Goal: Check status: Check status

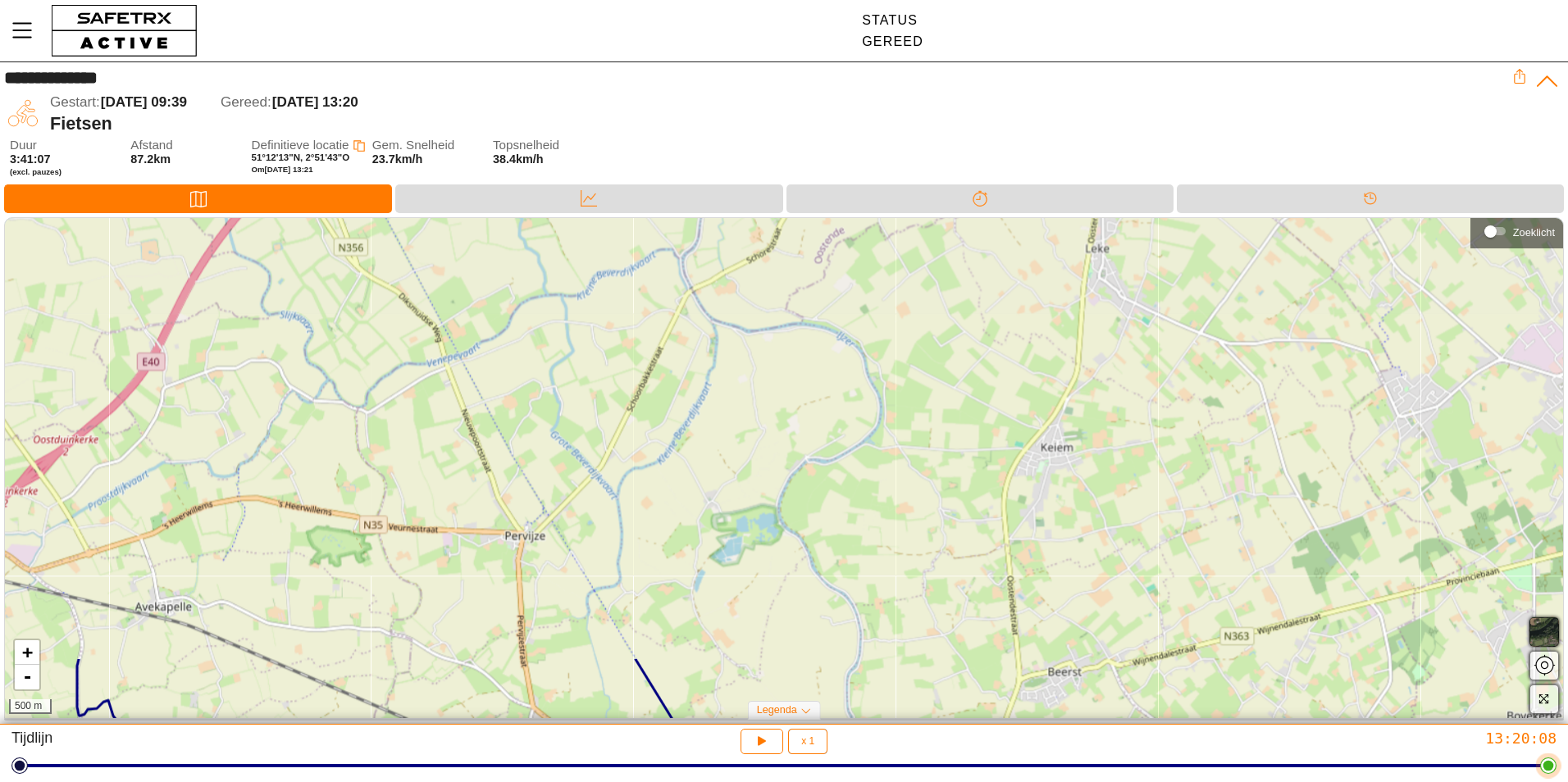
drag, startPoint x: 786, startPoint y: 269, endPoint x: 788, endPoint y: 760, distance: 491.0
click at [788, 760] on div "**********" at bounding box center [784, 391] width 1568 height 782
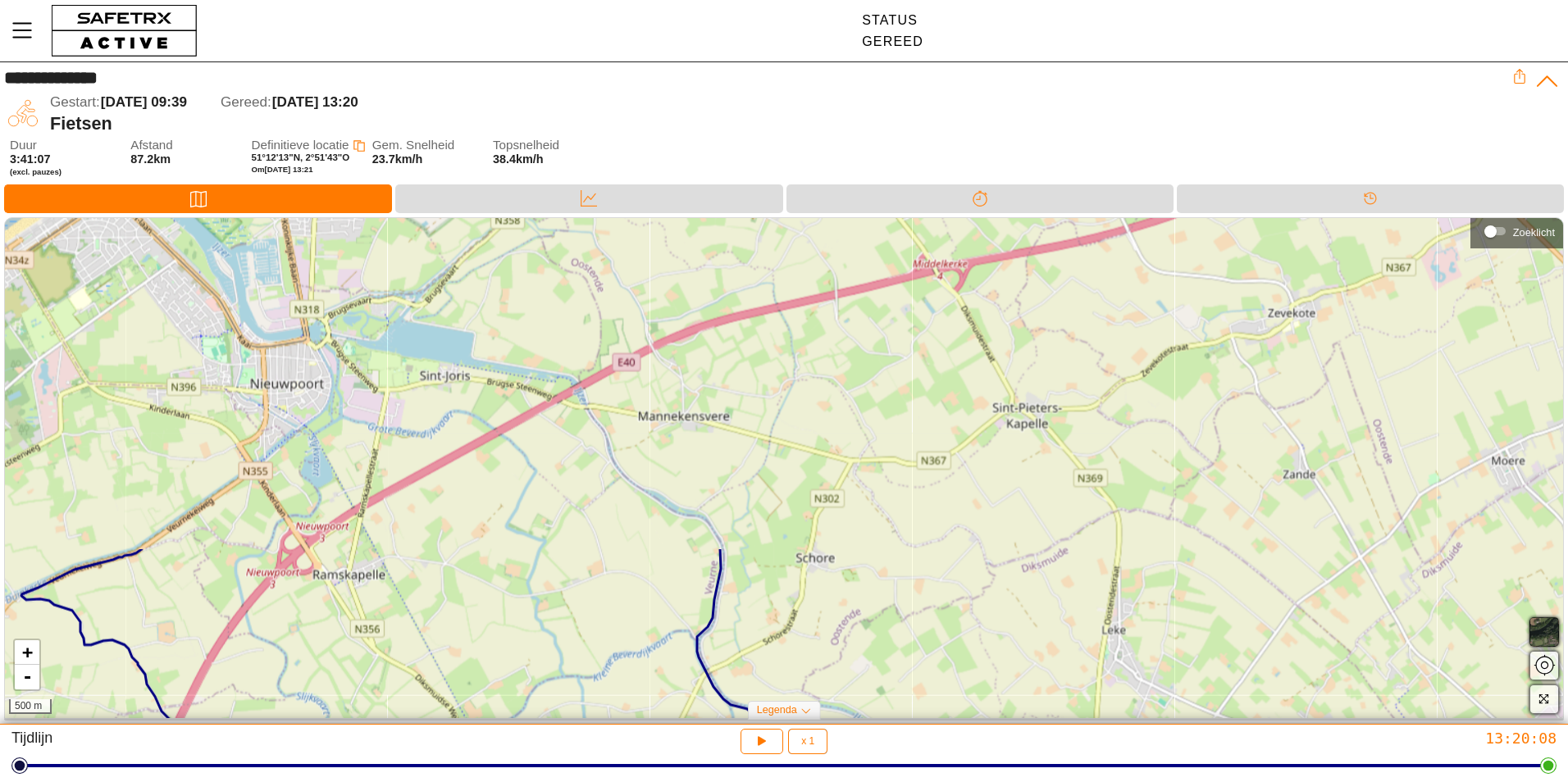
drag, startPoint x: 855, startPoint y: 414, endPoint x: 871, endPoint y: 795, distance: 381.3
click at [871, 781] on html "**********" at bounding box center [784, 391] width 1568 height 782
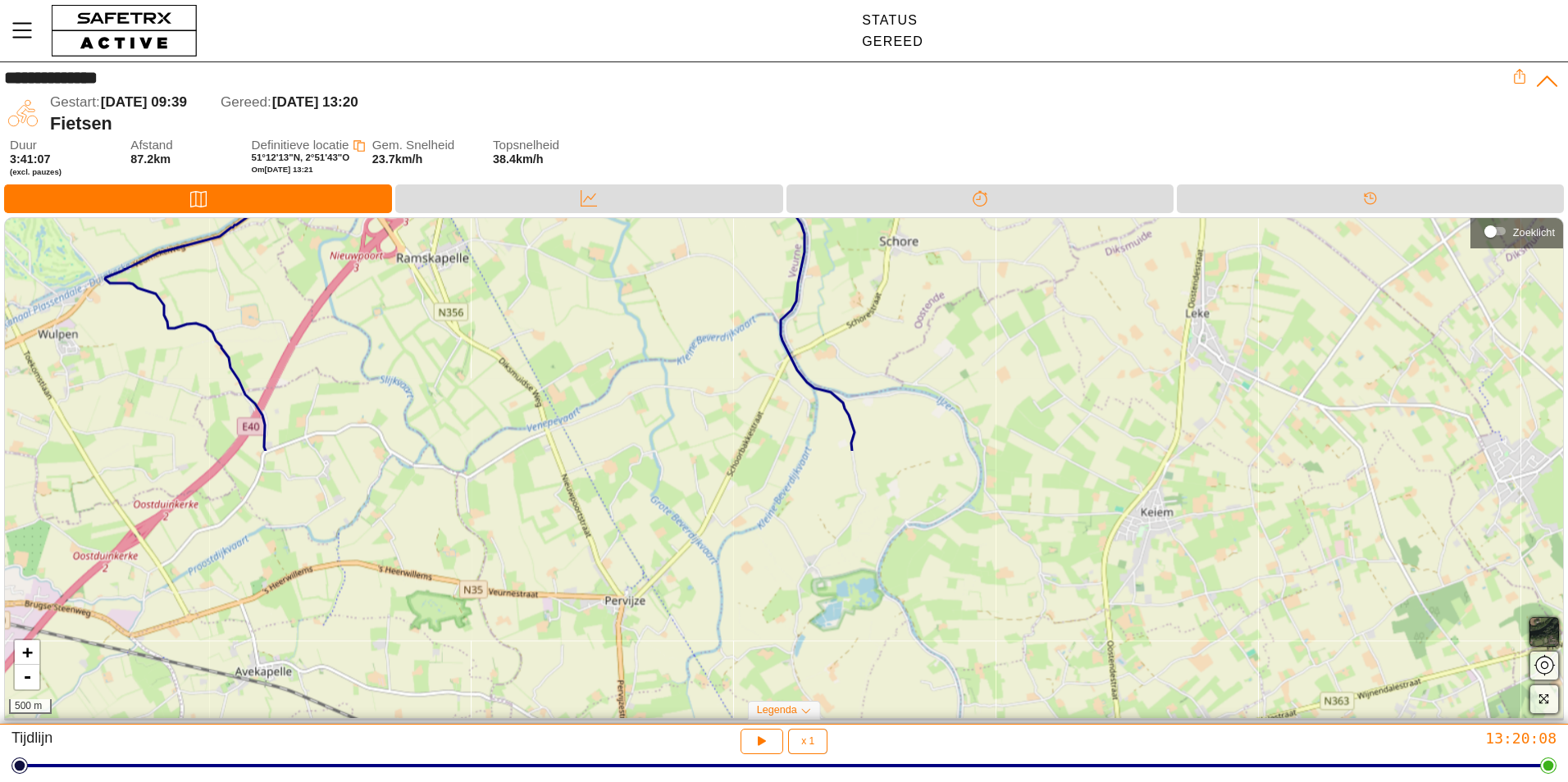
drag, startPoint x: 870, startPoint y: 629, endPoint x: 1037, endPoint y: 98, distance: 556.6
click at [1037, 98] on div "**********" at bounding box center [784, 393] width 1568 height 663
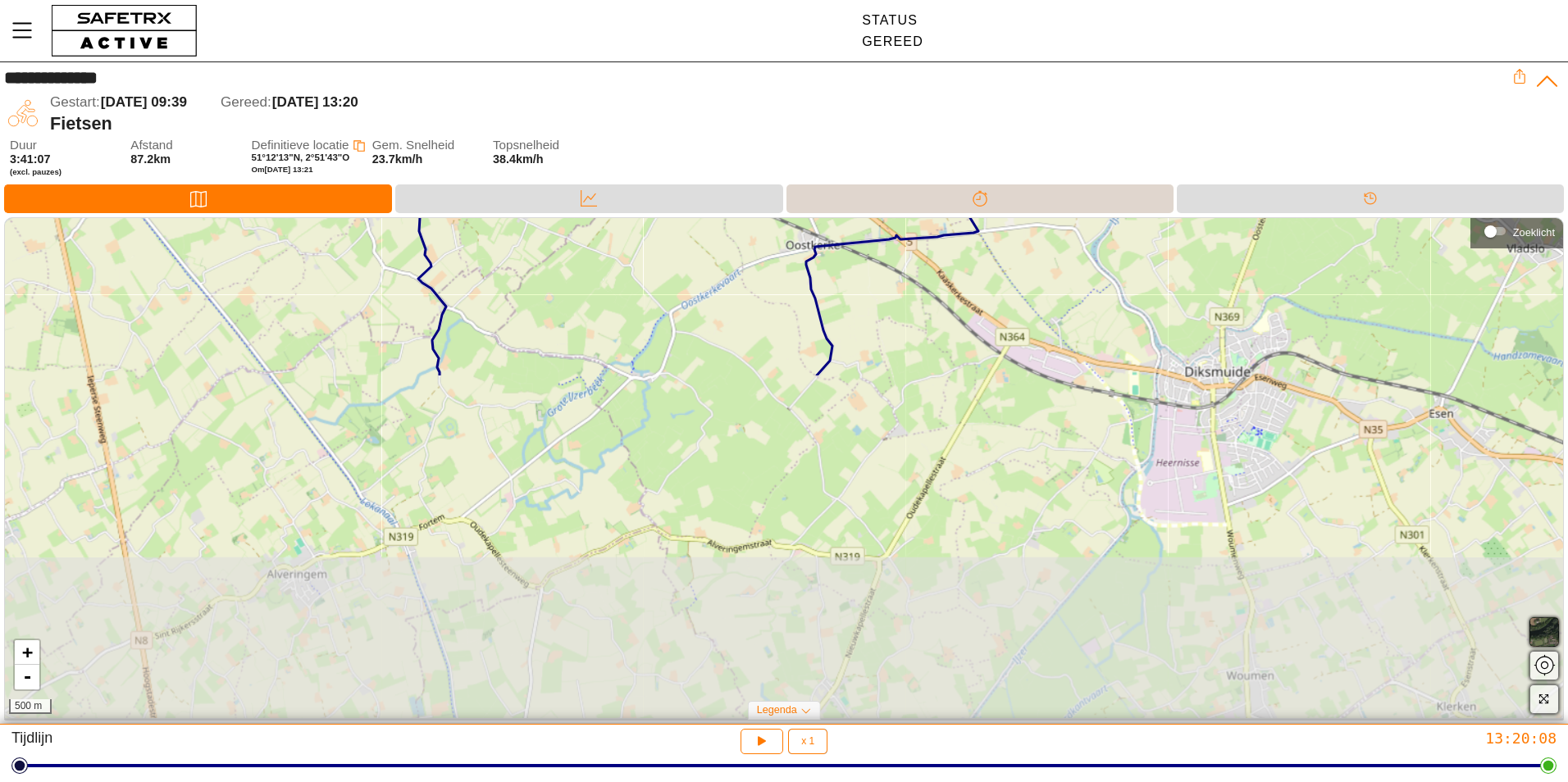
drag, startPoint x: 961, startPoint y: 589, endPoint x: 1050, endPoint y: 197, distance: 402.0
click at [1050, 197] on div "**********" at bounding box center [784, 393] width 1568 height 663
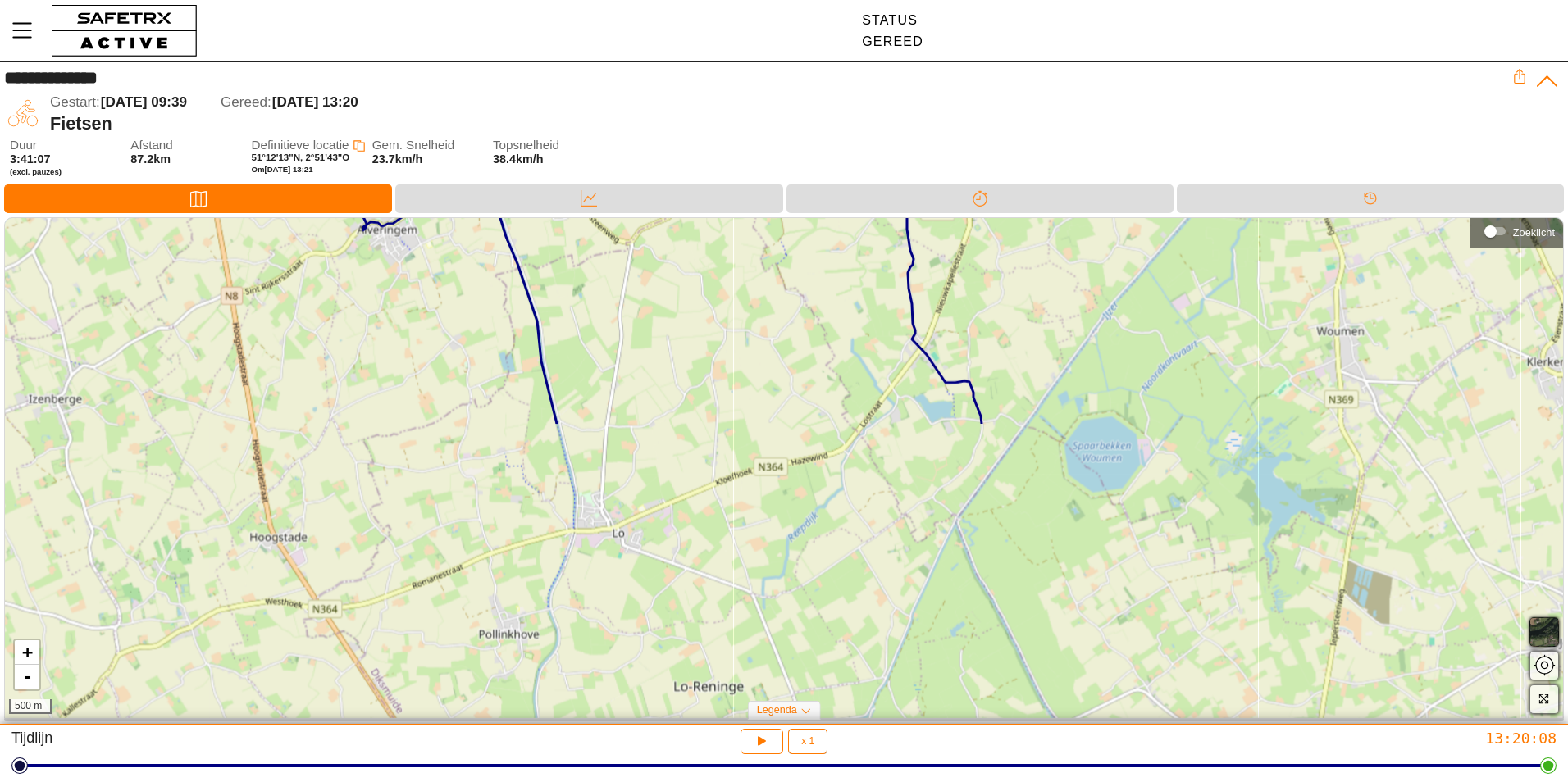
drag, startPoint x: 928, startPoint y: 663, endPoint x: 1011, endPoint y: 348, distance: 325.8
click at [1011, 348] on div "+ - 500 m" at bounding box center [783, 467] width 1558 height 500
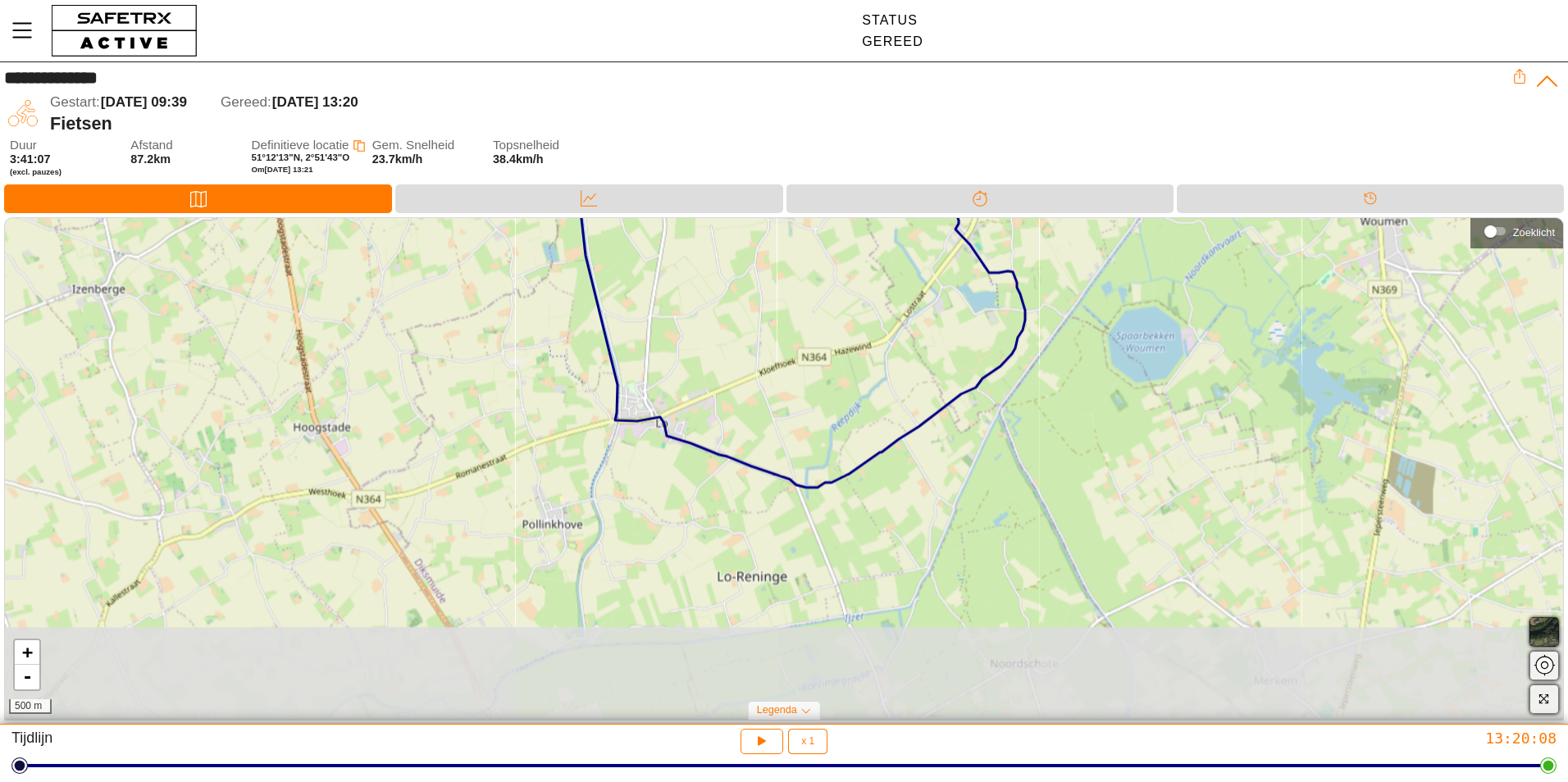
drag, startPoint x: 938, startPoint y: 586, endPoint x: 992, endPoint y: 460, distance: 137.1
click at [992, 460] on div "+ - 500 m" at bounding box center [783, 467] width 1558 height 500
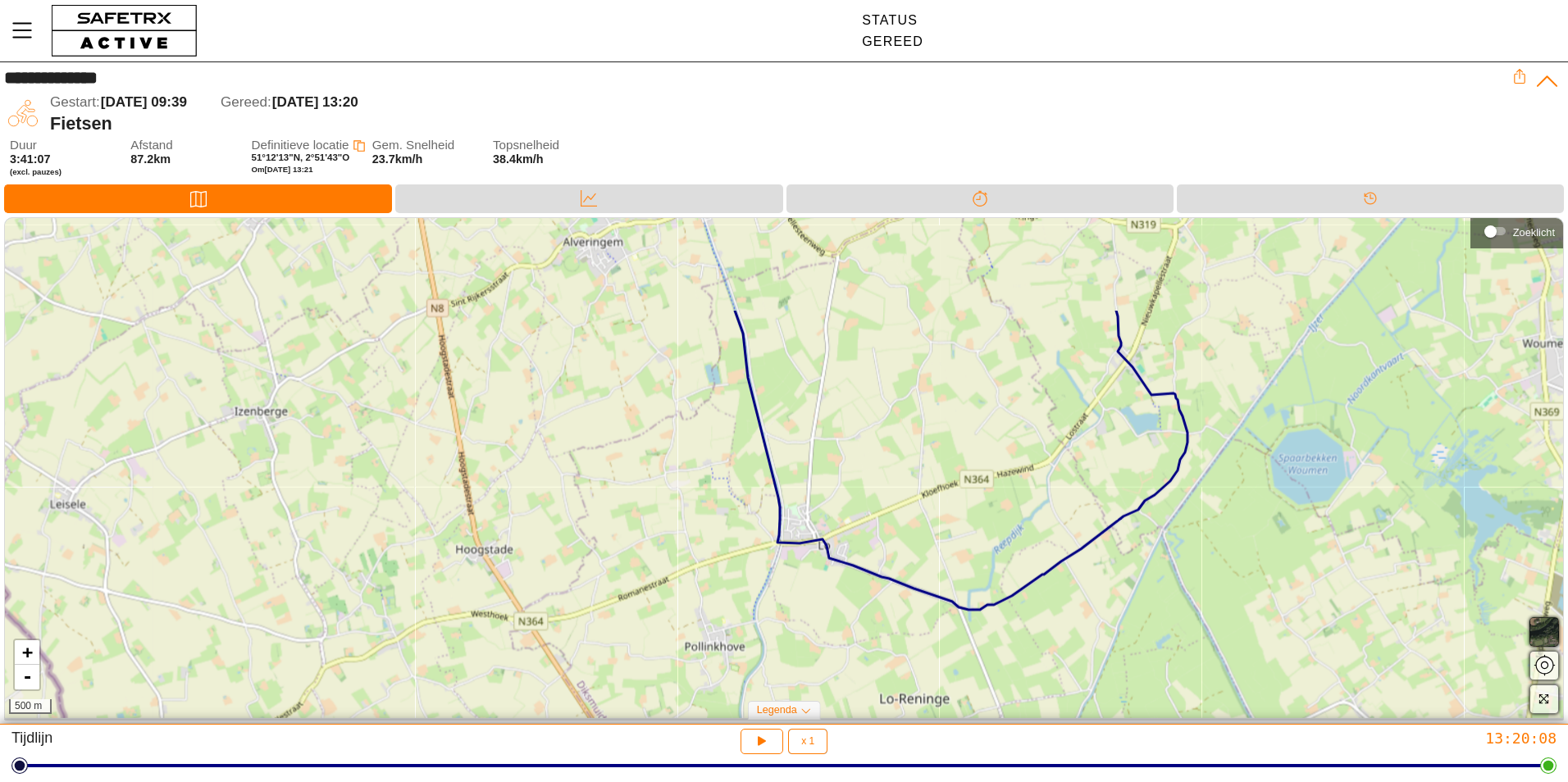
drag, startPoint x: 784, startPoint y: 400, endPoint x: 937, endPoint y: 542, distance: 208.7
click at [937, 542] on div "+ - 500 m" at bounding box center [783, 467] width 1558 height 500
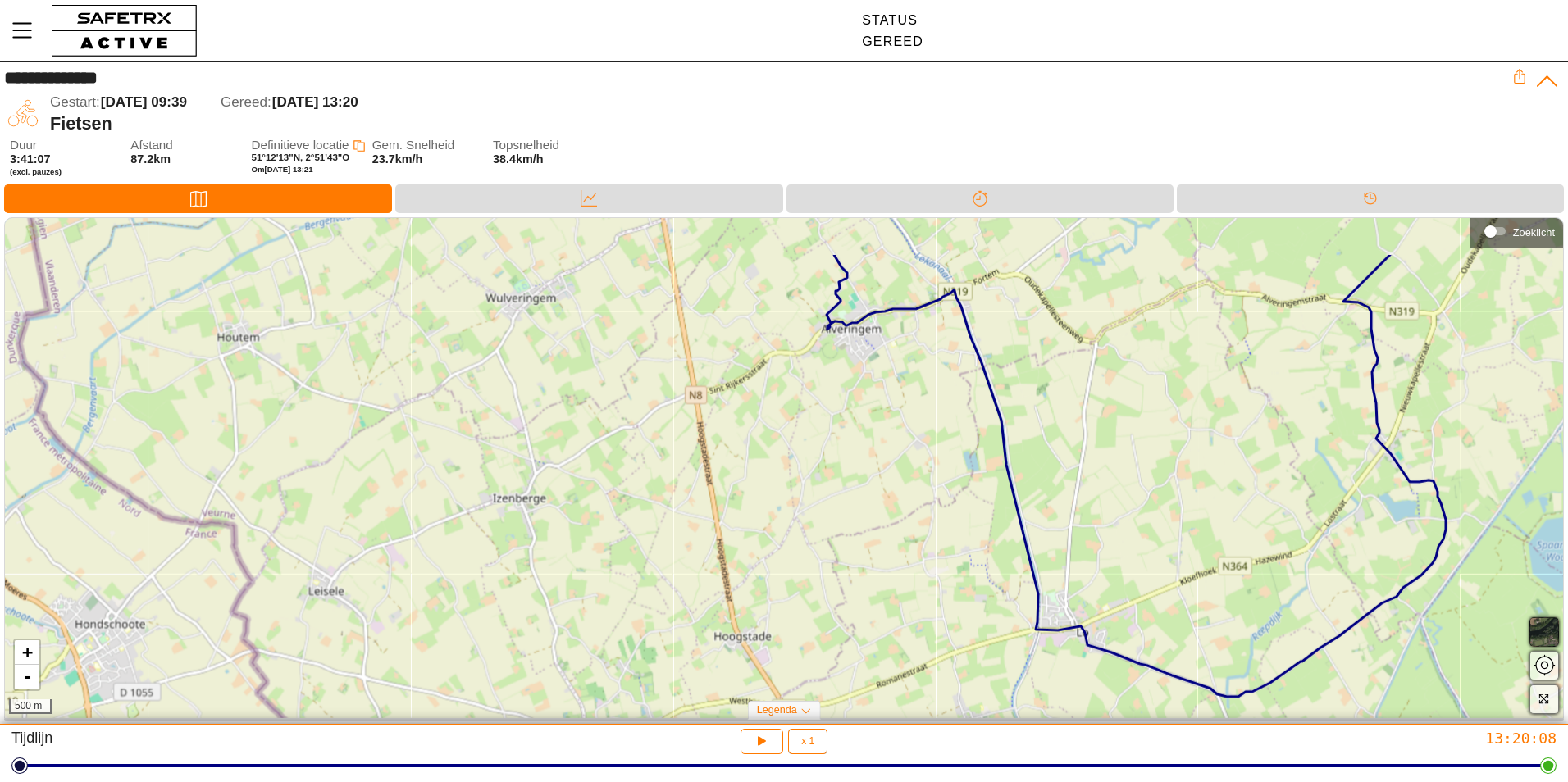
drag, startPoint x: 852, startPoint y: 414, endPoint x: 1110, endPoint y: 501, distance: 272.3
click at [1110, 501] on div "+ - 500 m" at bounding box center [783, 467] width 1558 height 500
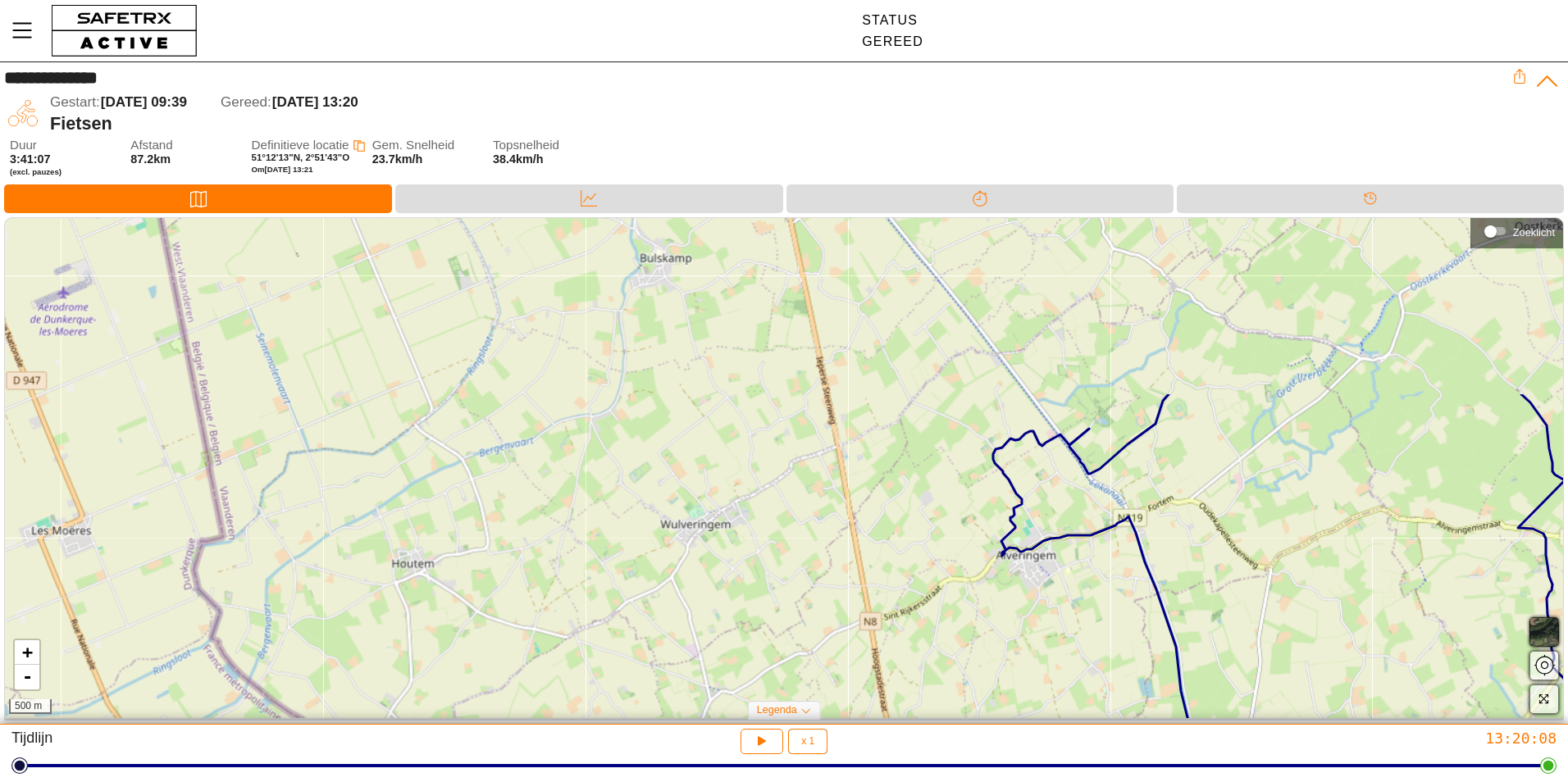
drag, startPoint x: 439, startPoint y: 386, endPoint x: 614, endPoint y: 612, distance: 285.8
click at [614, 612] on div "+ - 500 m" at bounding box center [783, 467] width 1558 height 500
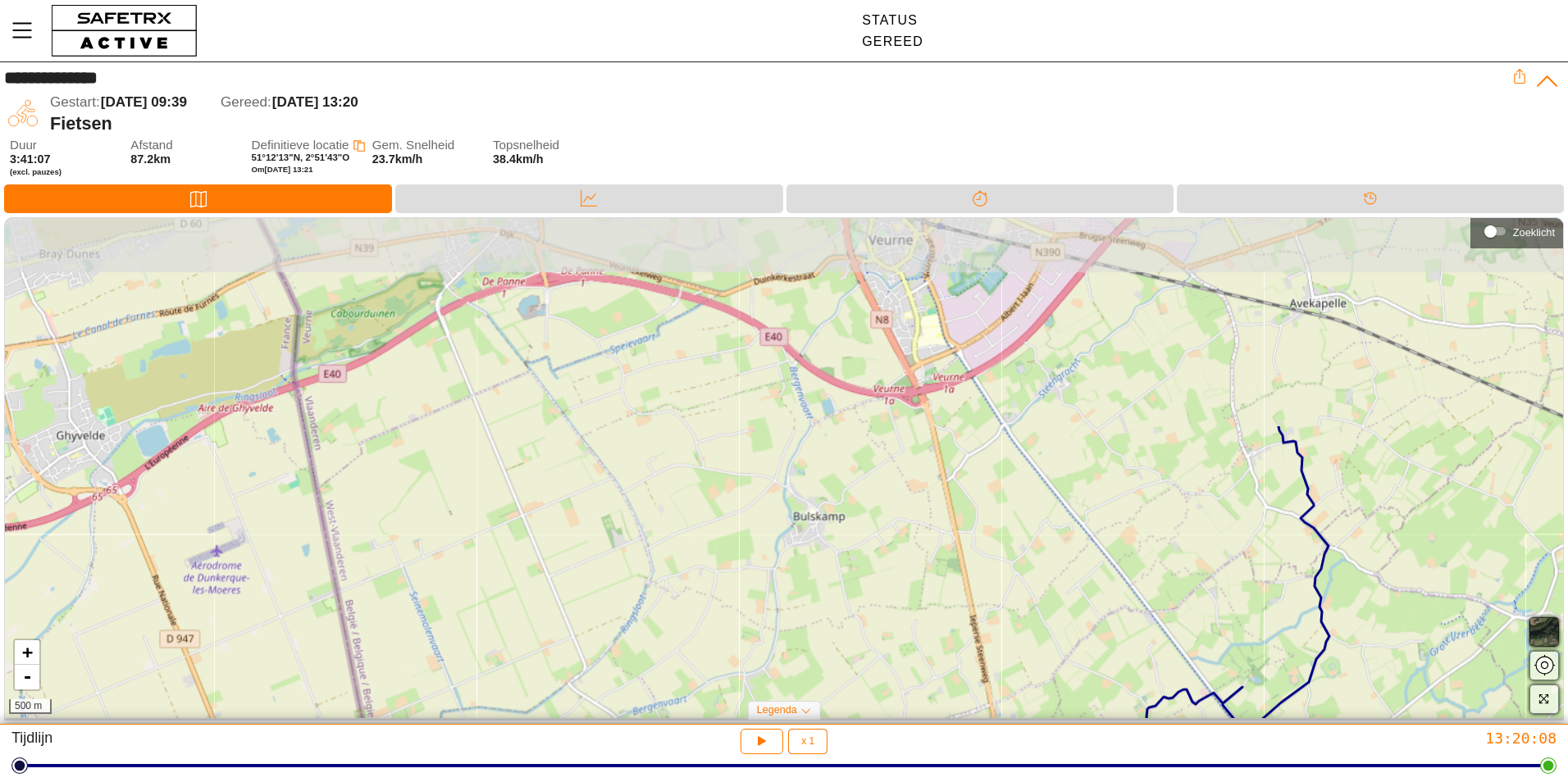
drag, startPoint x: 468, startPoint y: 388, endPoint x: 624, endPoint y: 650, distance: 304.9
click at [624, 650] on div "+ - 500 m" at bounding box center [783, 467] width 1558 height 500
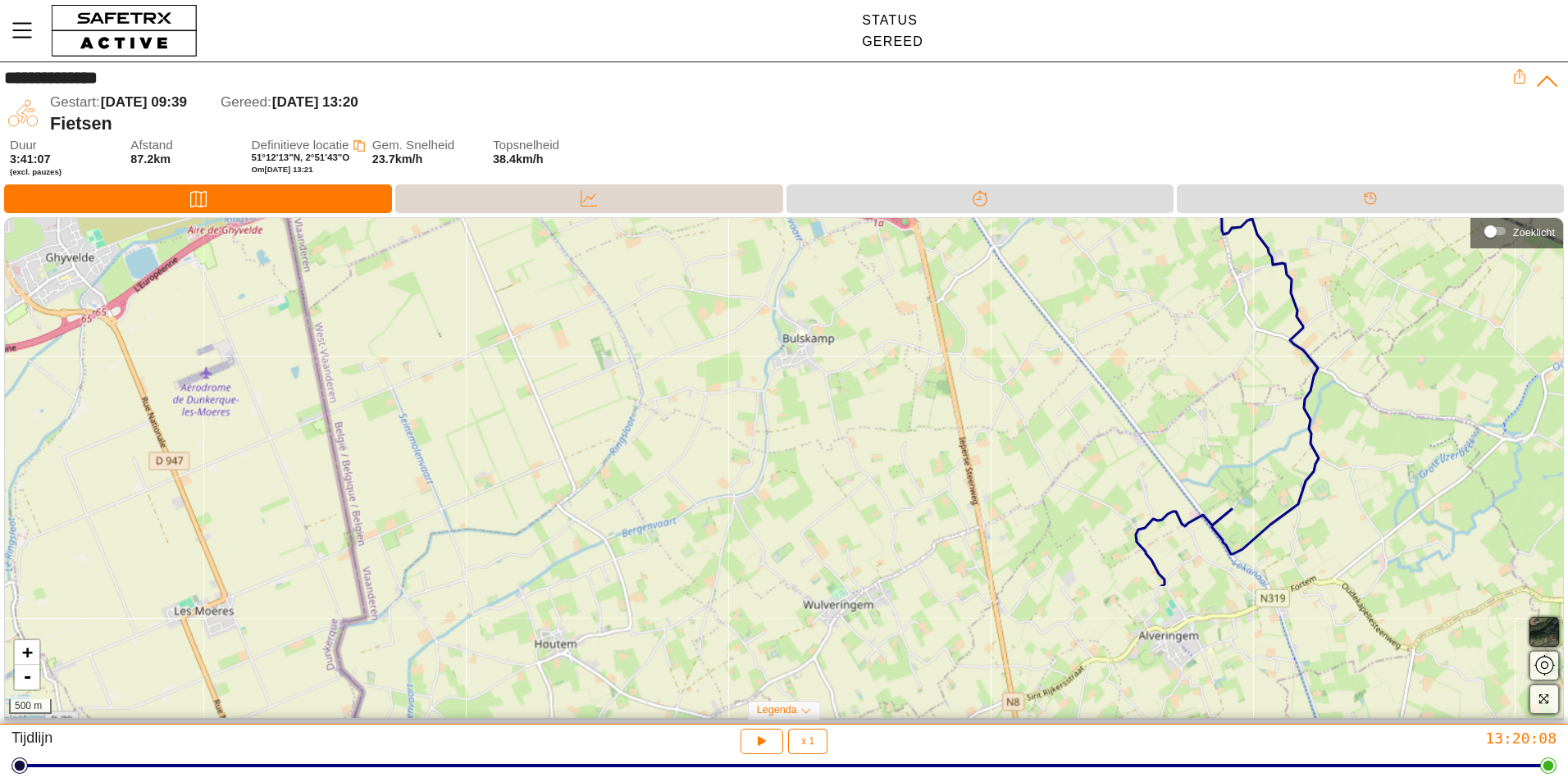
drag, startPoint x: 727, startPoint y: 575, endPoint x: 620, endPoint y: 192, distance: 397.7
click at [620, 192] on div "**********" at bounding box center [784, 393] width 1568 height 663
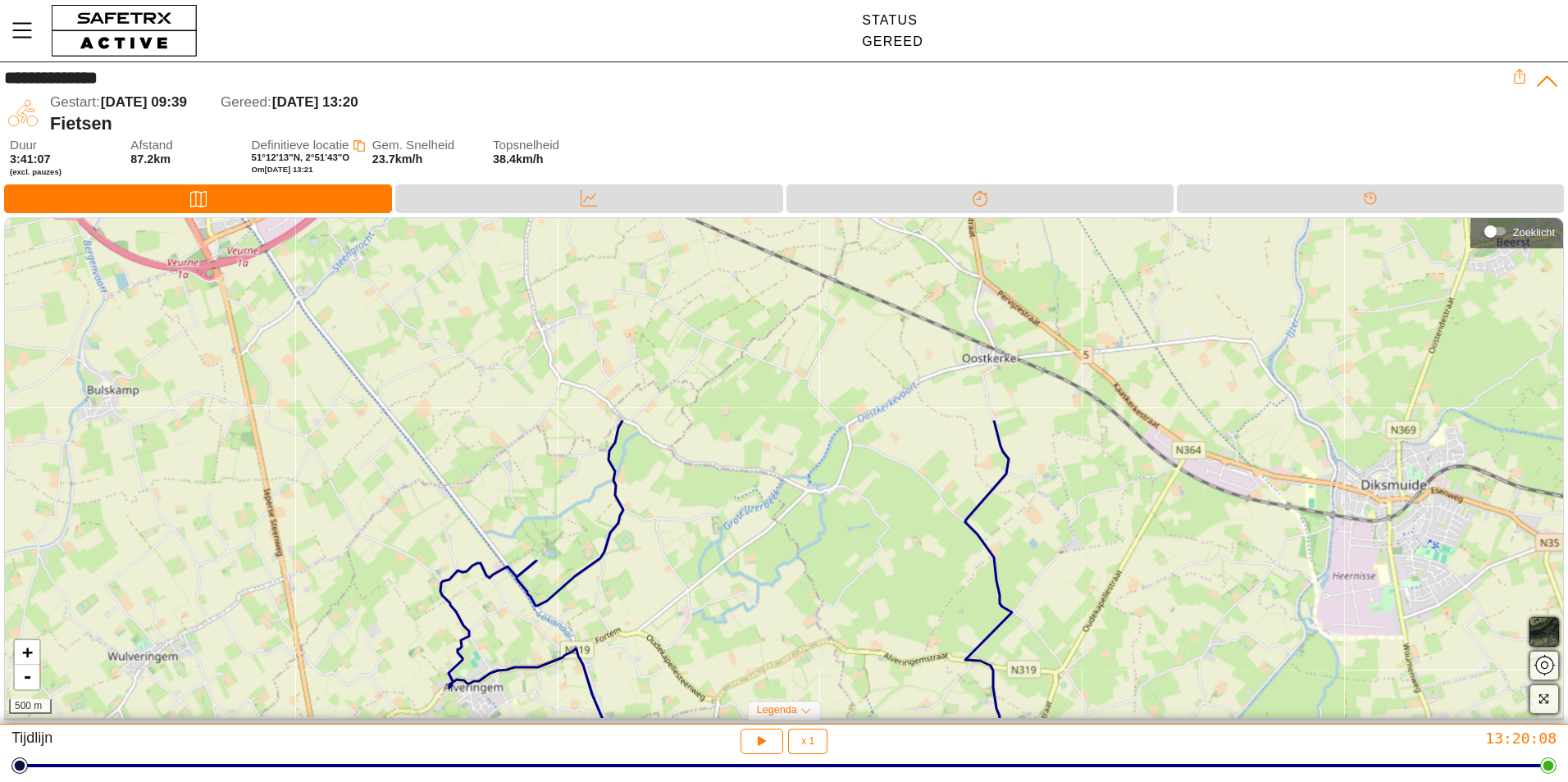
drag, startPoint x: 1112, startPoint y: 386, endPoint x: 508, endPoint y: 642, distance: 656.0
click at [508, 642] on div "+ - 500 m" at bounding box center [783, 467] width 1558 height 500
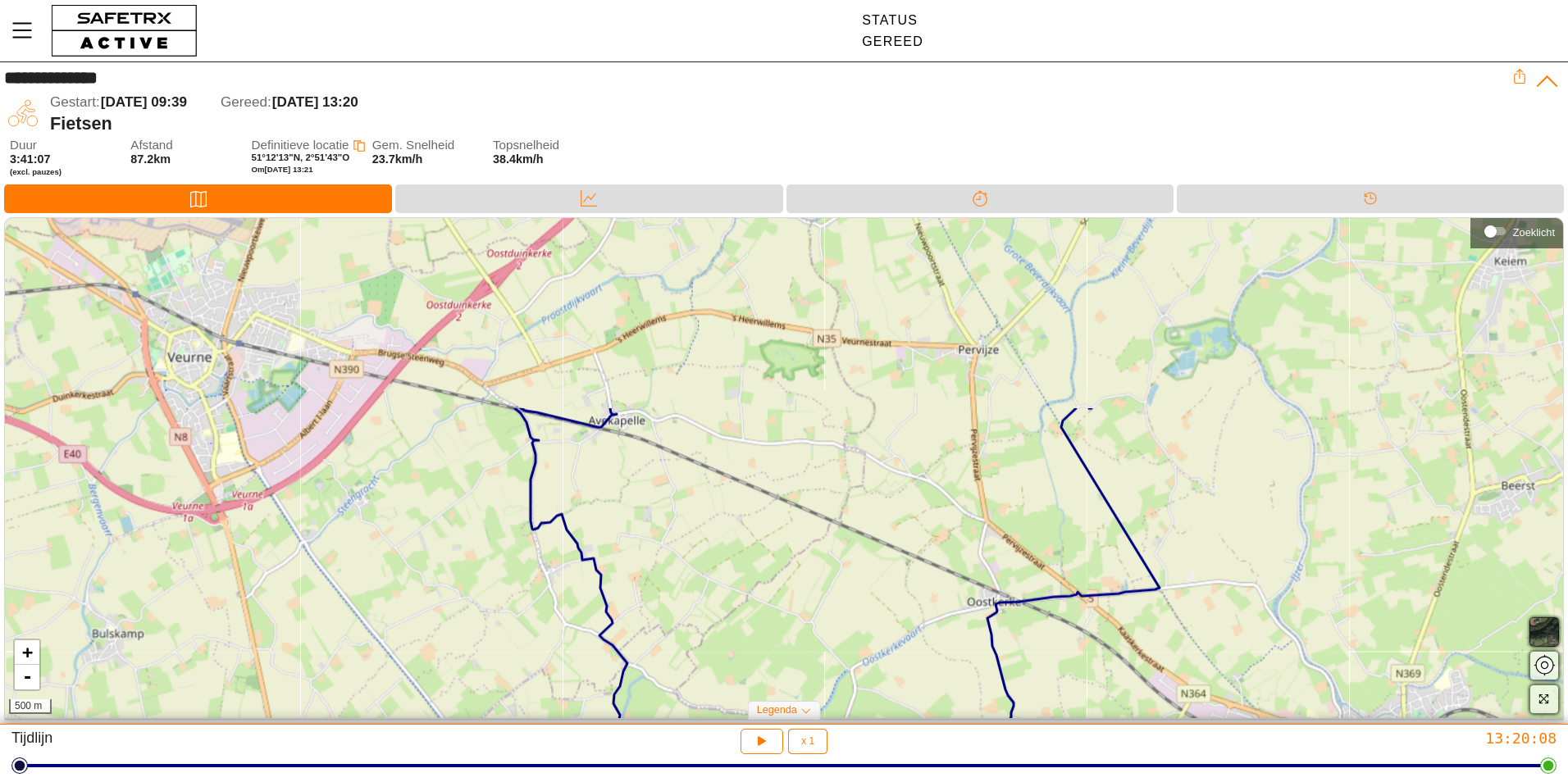
drag, startPoint x: 752, startPoint y: 439, endPoint x: 760, endPoint y: 684, distance: 245.1
click at [760, 684] on div "+ - 500 m" at bounding box center [783, 467] width 1558 height 500
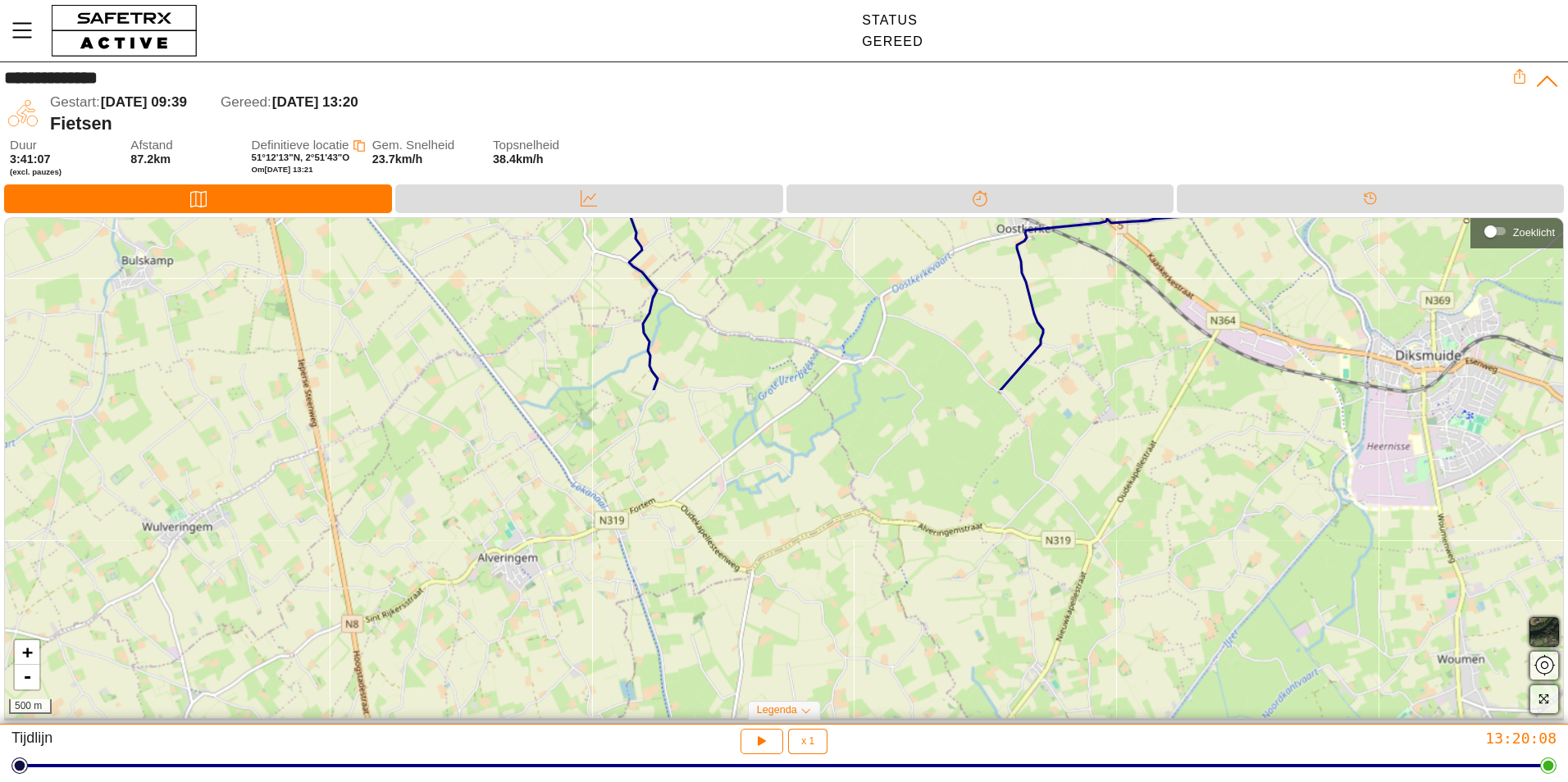
drag, startPoint x: 720, startPoint y: 594, endPoint x: 744, endPoint y: 246, distance: 348.8
click at [744, 246] on div "+ - 500 m" at bounding box center [783, 467] width 1558 height 500
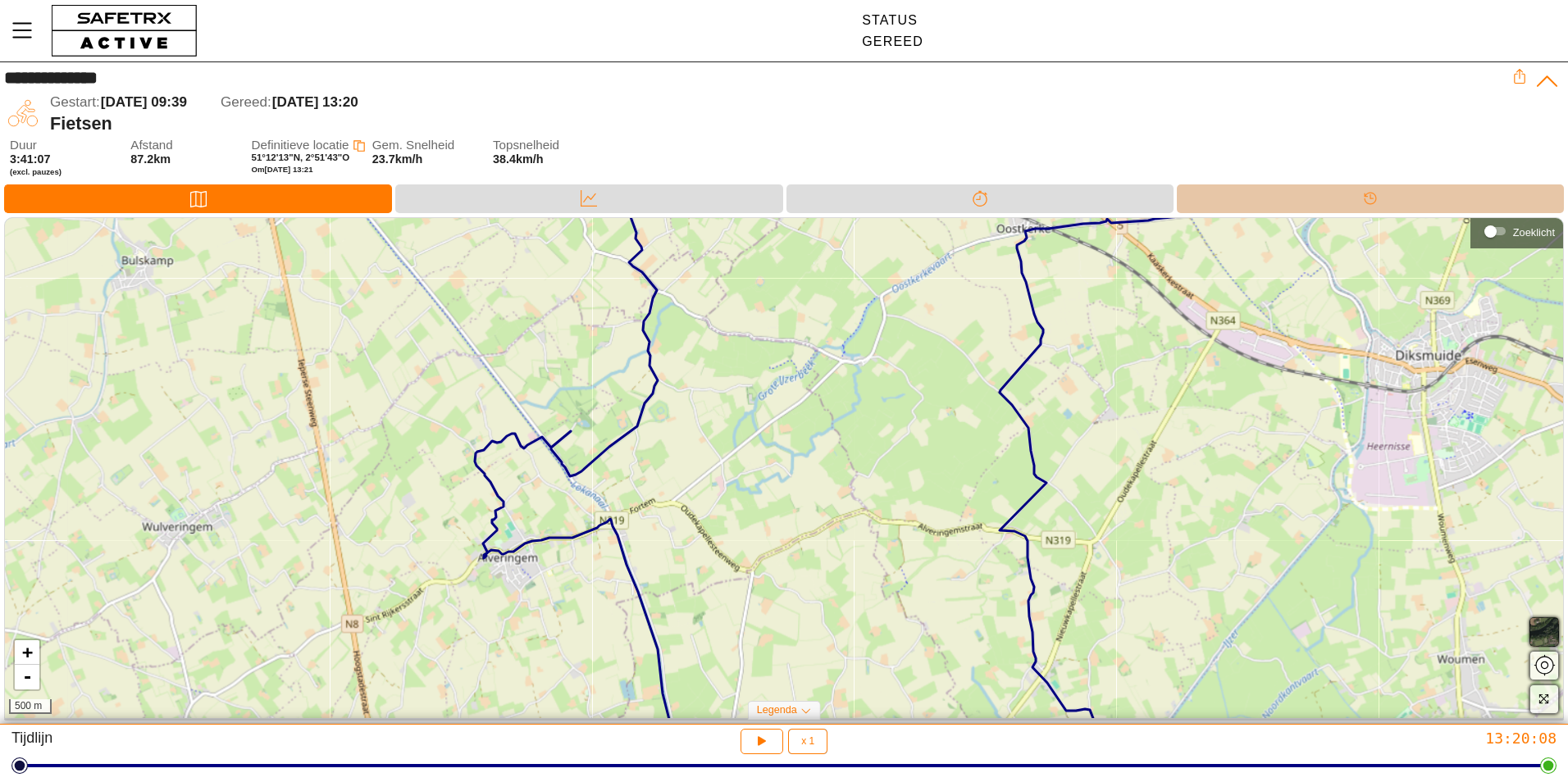
click at [1248, 195] on div "Tijdlijn" at bounding box center [1370, 199] width 387 height 29
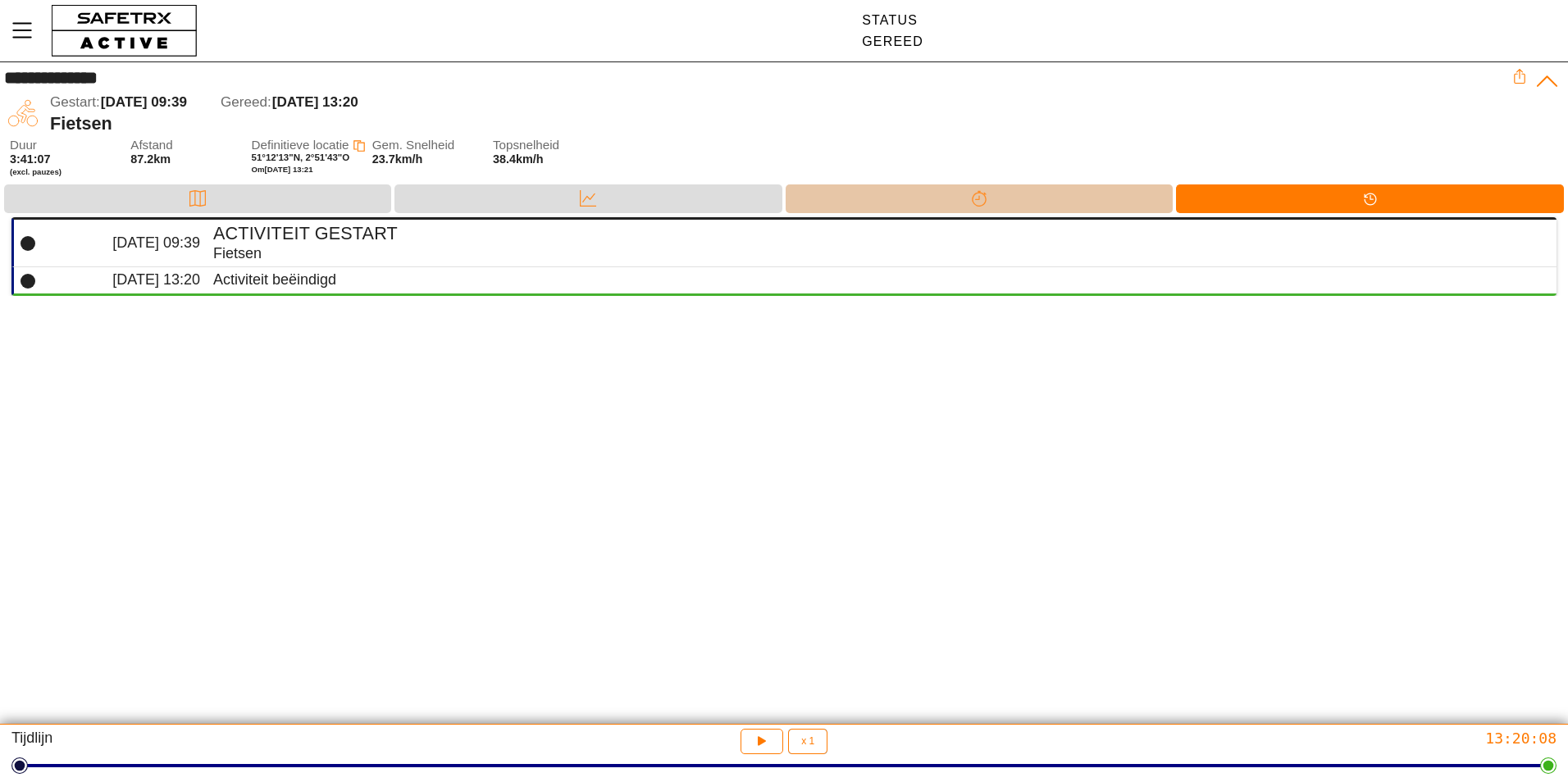
click at [800, 195] on div "Splitsen" at bounding box center [979, 199] width 387 height 29
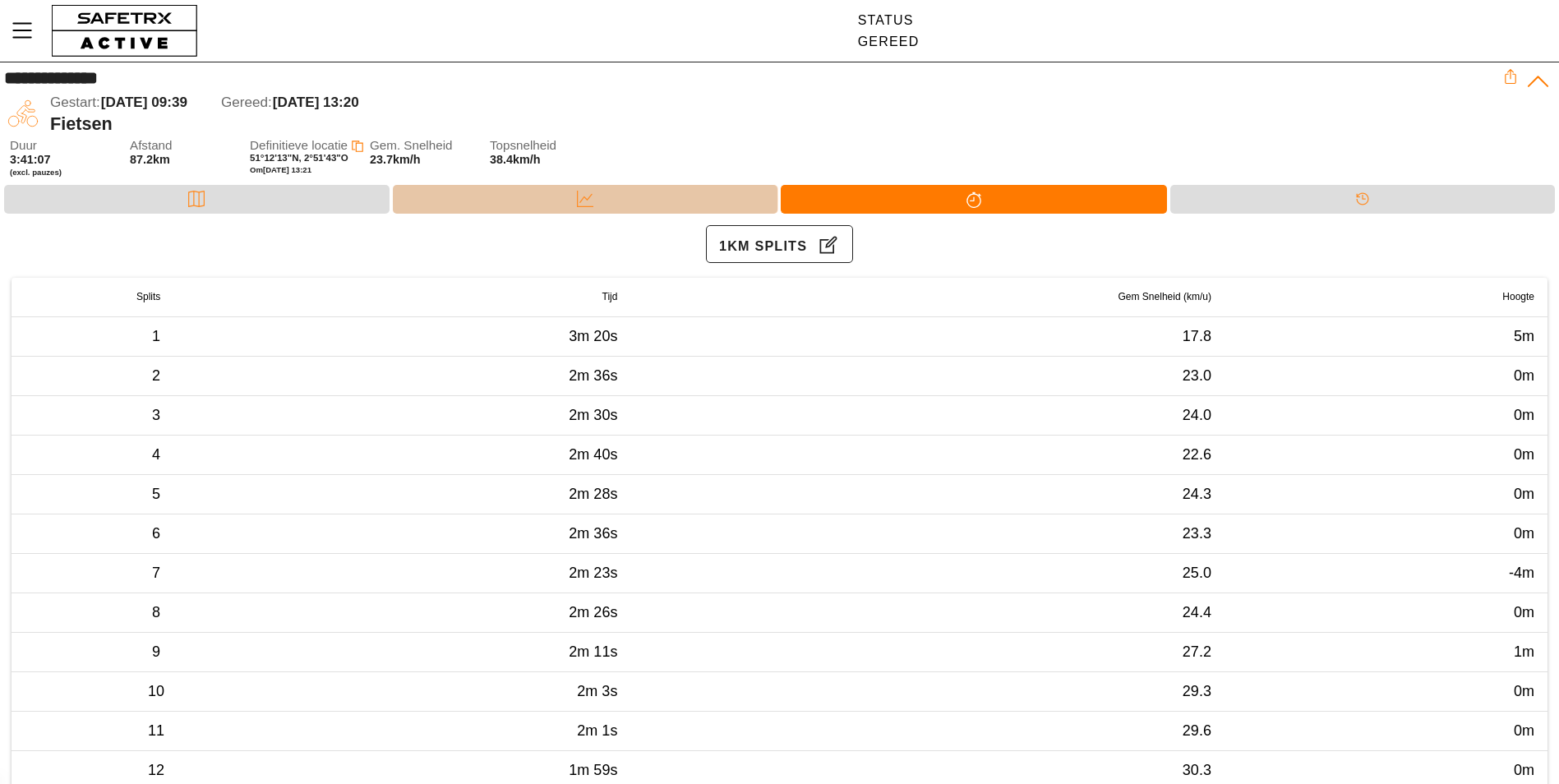
click at [658, 200] on div "Data" at bounding box center [585, 199] width 385 height 29
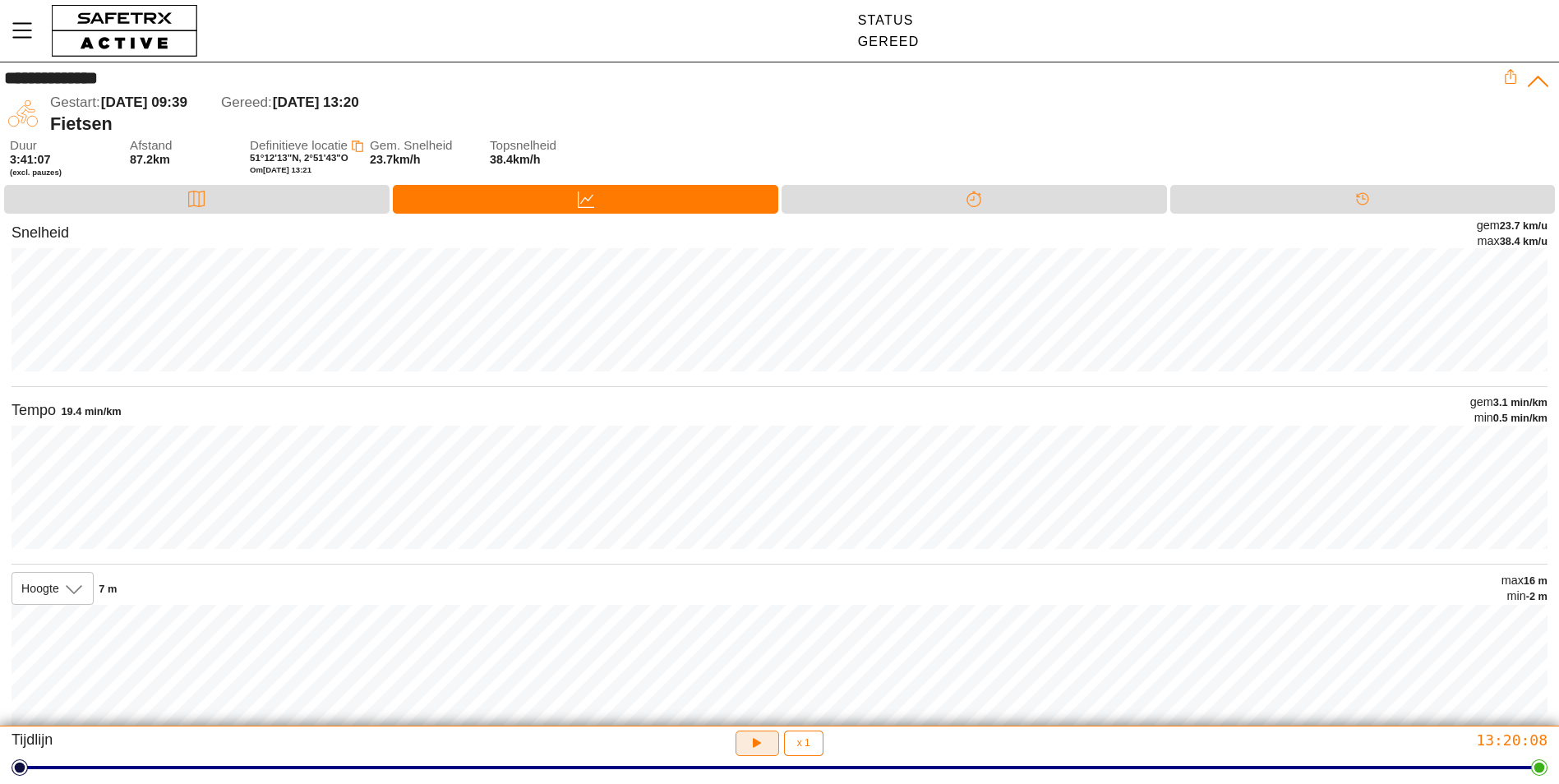
click at [757, 744] on icon "button" at bounding box center [755, 741] width 13 height 14
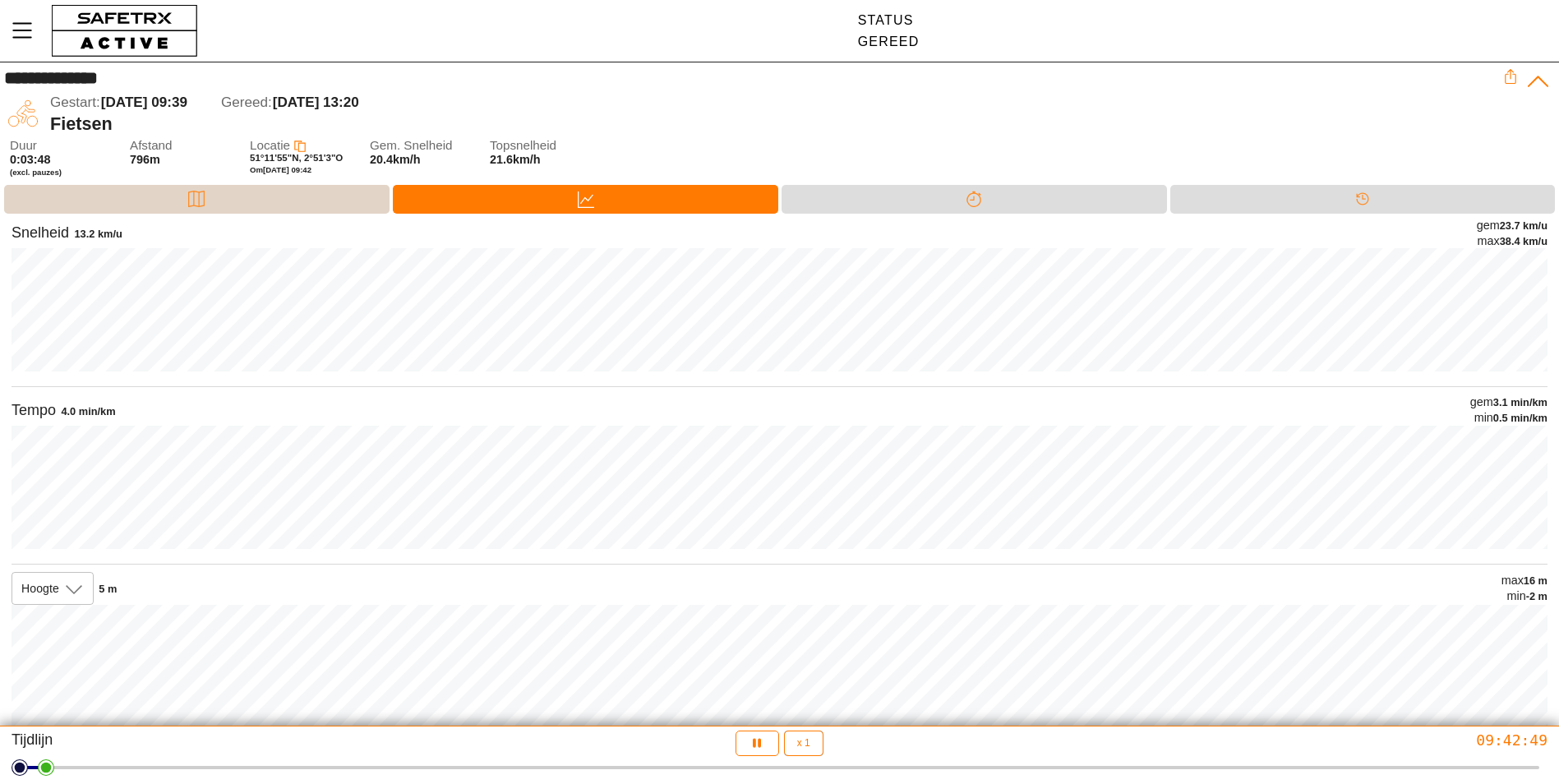
click at [313, 196] on div "Kaart" at bounding box center [197, 199] width 385 height 29
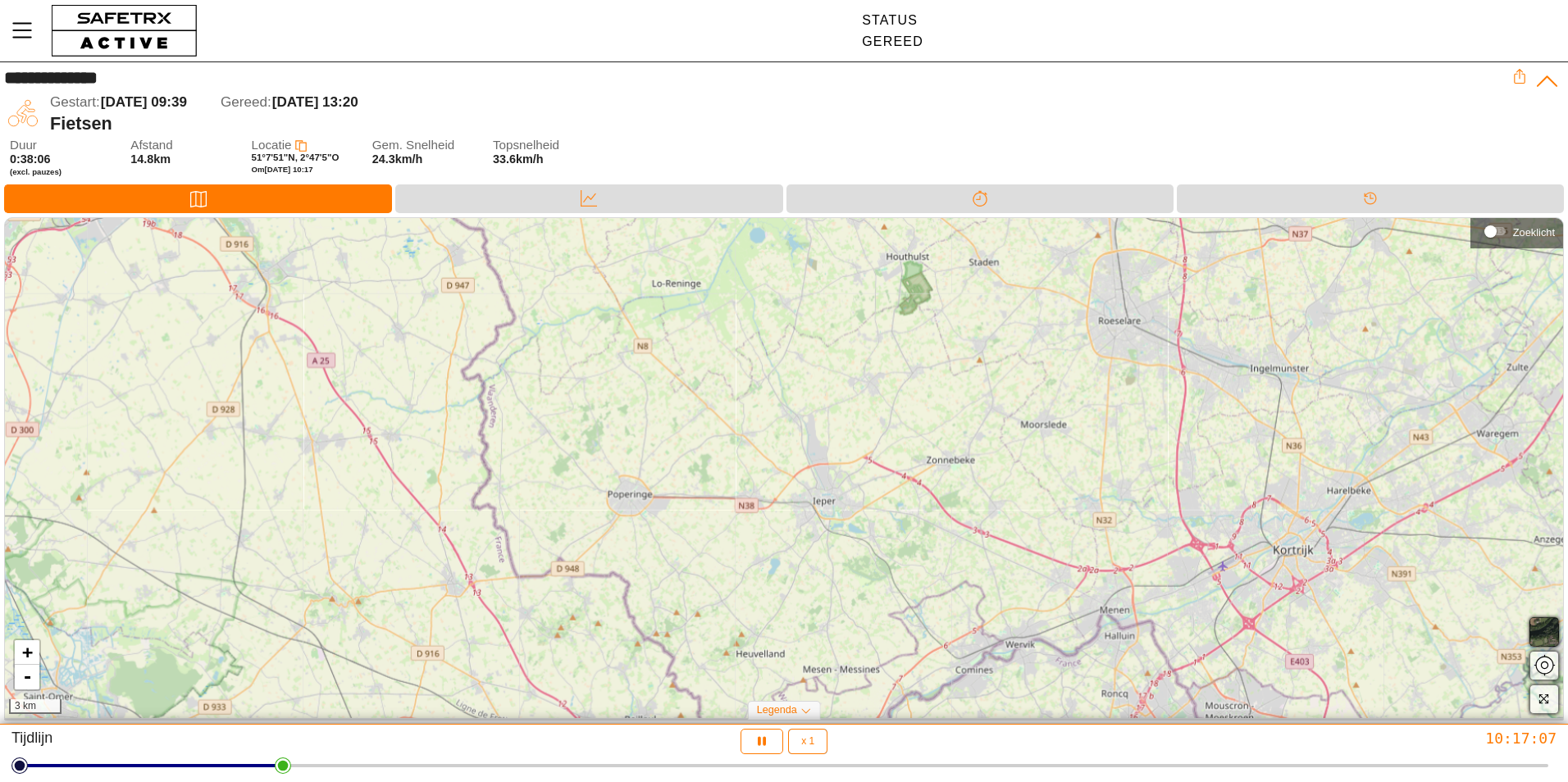
drag, startPoint x: 872, startPoint y: 609, endPoint x: 788, endPoint y: 181, distance: 436.2
click at [788, 181] on div "**********" at bounding box center [784, 393] width 1568 height 663
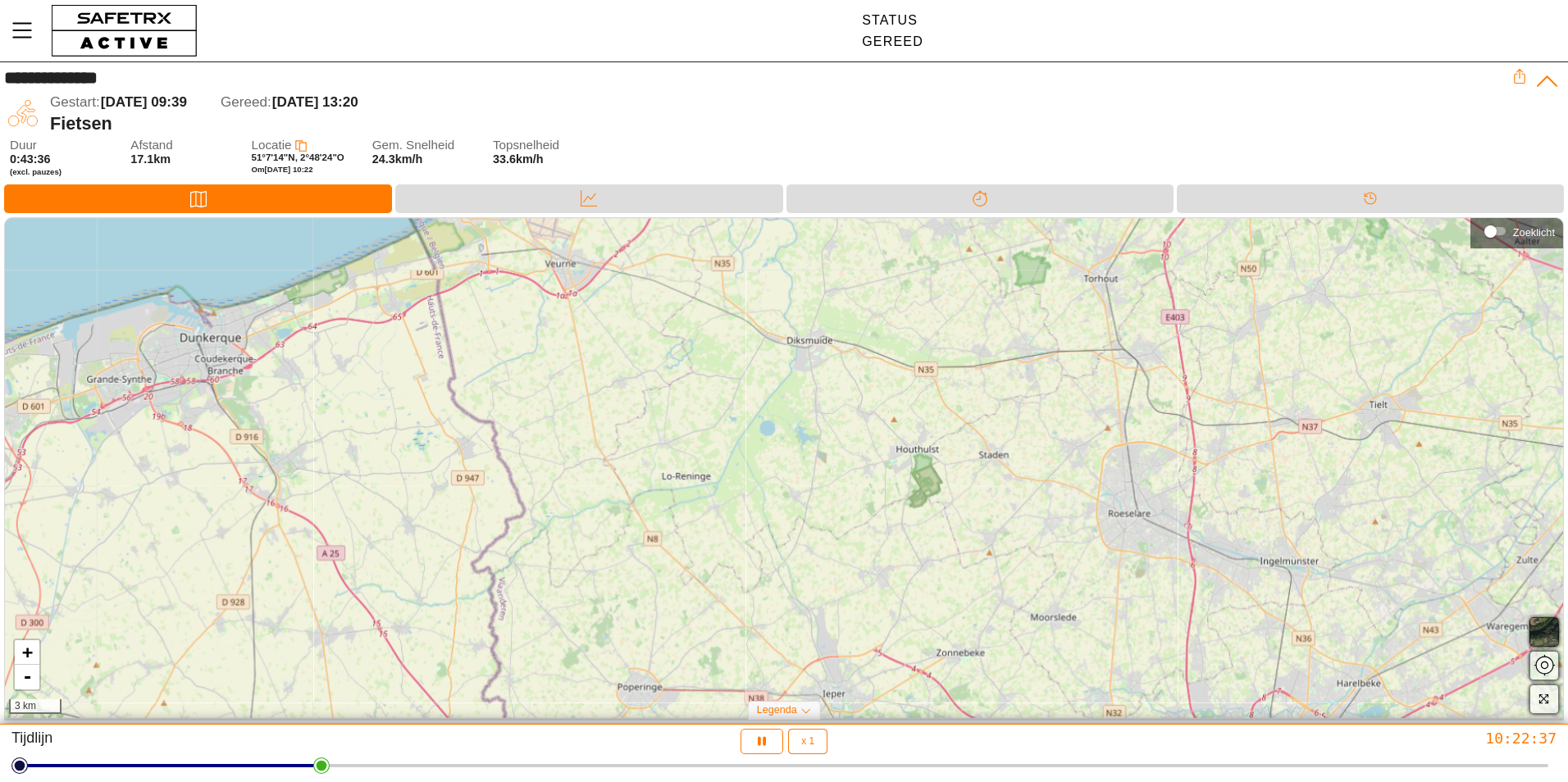
drag, startPoint x: 937, startPoint y: 373, endPoint x: 946, endPoint y: 566, distance: 193.2
click at [946, 566] on div "+ - 3 km" at bounding box center [783, 467] width 1558 height 500
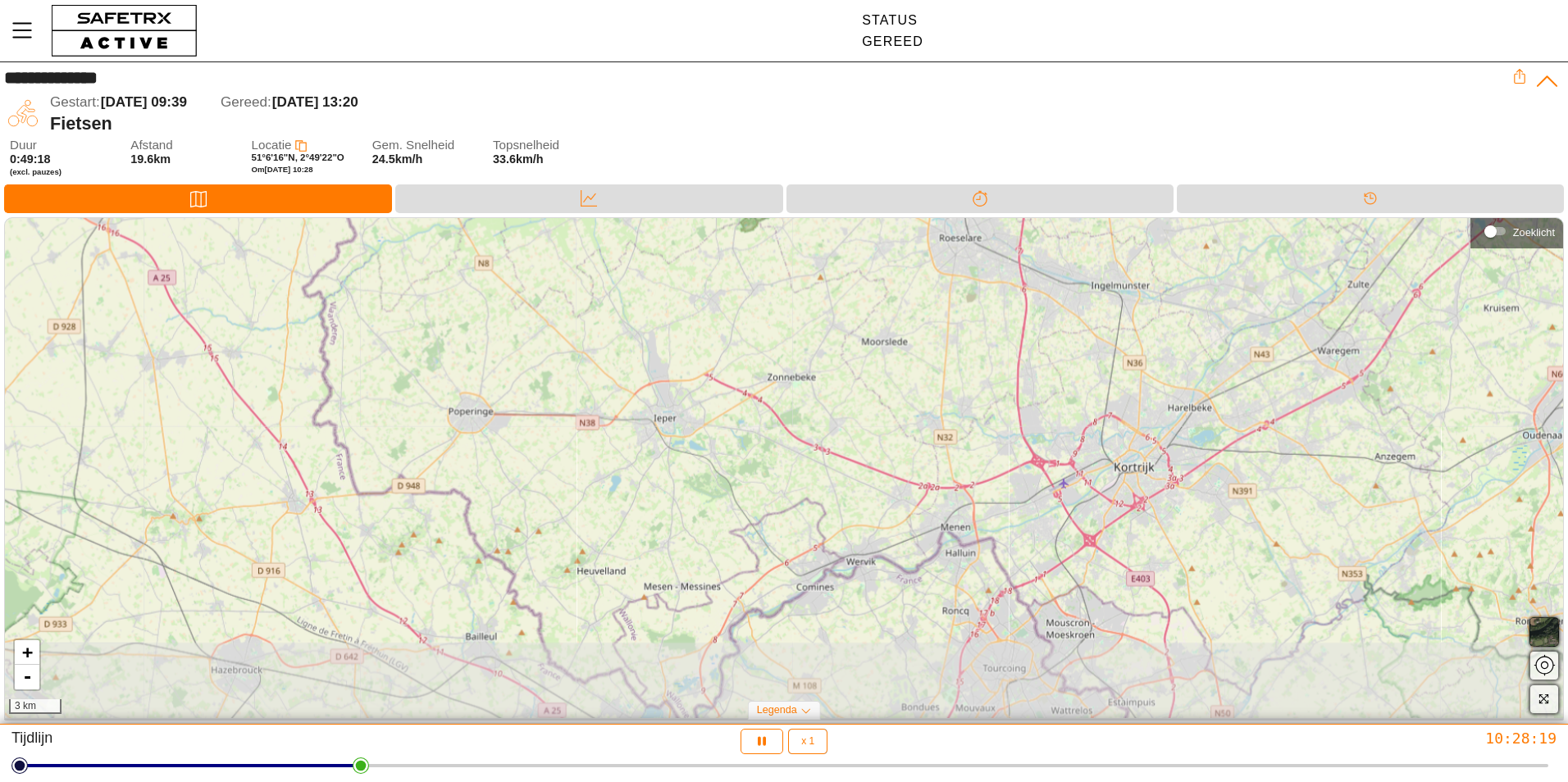
drag, startPoint x: 1007, startPoint y: 646, endPoint x: 839, endPoint y: 371, distance: 322.3
click at [839, 371] on div "+ - 3 km" at bounding box center [783, 467] width 1558 height 500
